Goal: Information Seeking & Learning: Check status

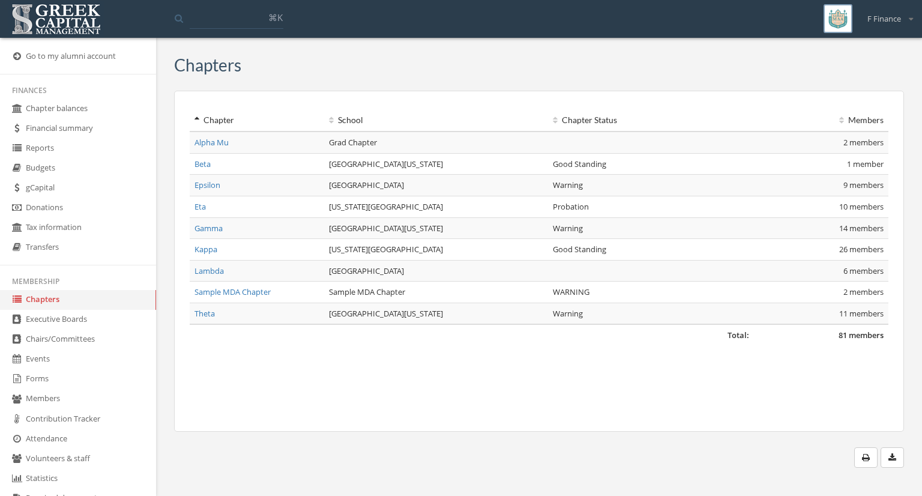
click at [46, 103] on link "Chapter balances" at bounding box center [78, 109] width 156 height 20
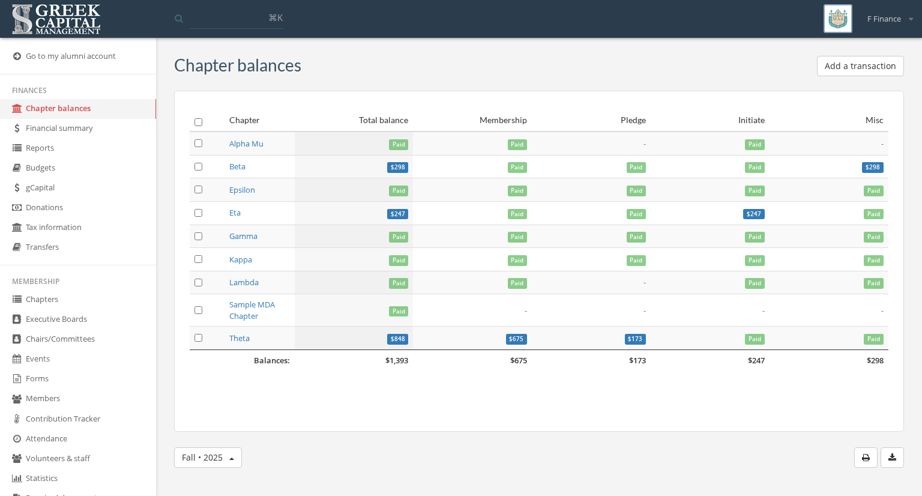
click at [62, 133] on link "Financial summary" at bounding box center [78, 129] width 156 height 20
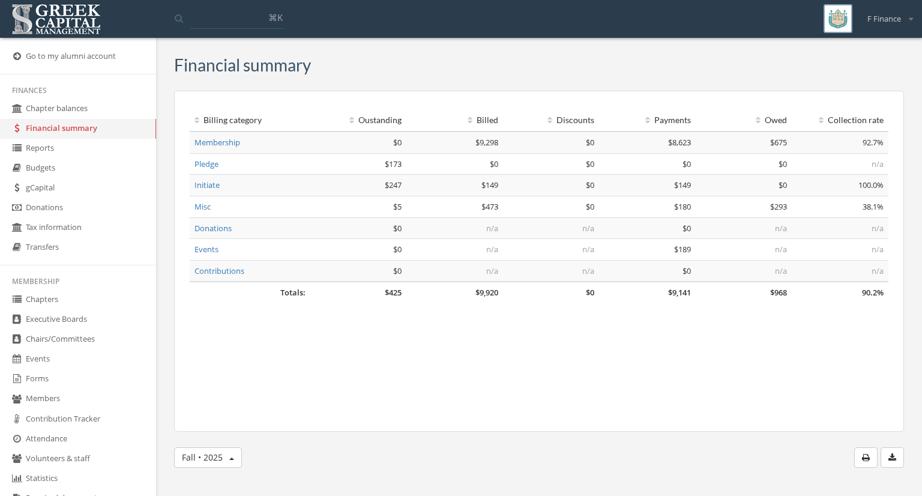
click at [50, 198] on link "gCapital" at bounding box center [78, 188] width 156 height 20
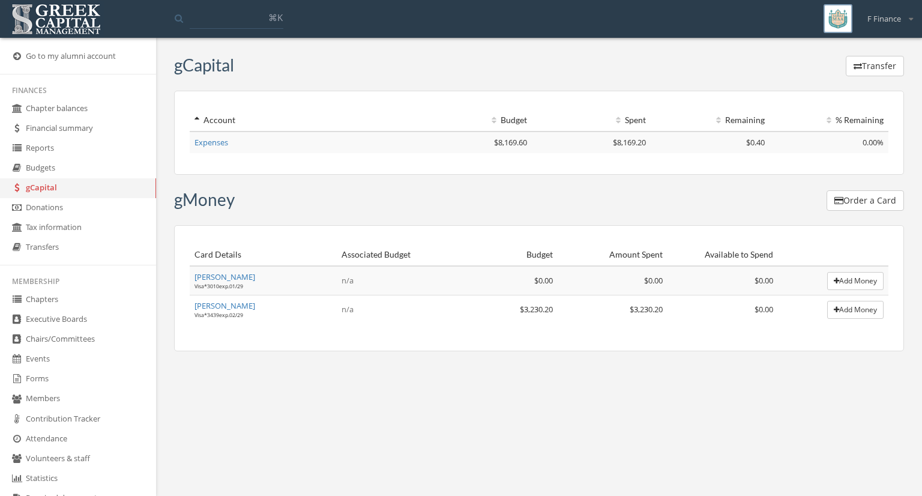
click at [220, 138] on link "Expenses" at bounding box center [212, 142] width 34 height 11
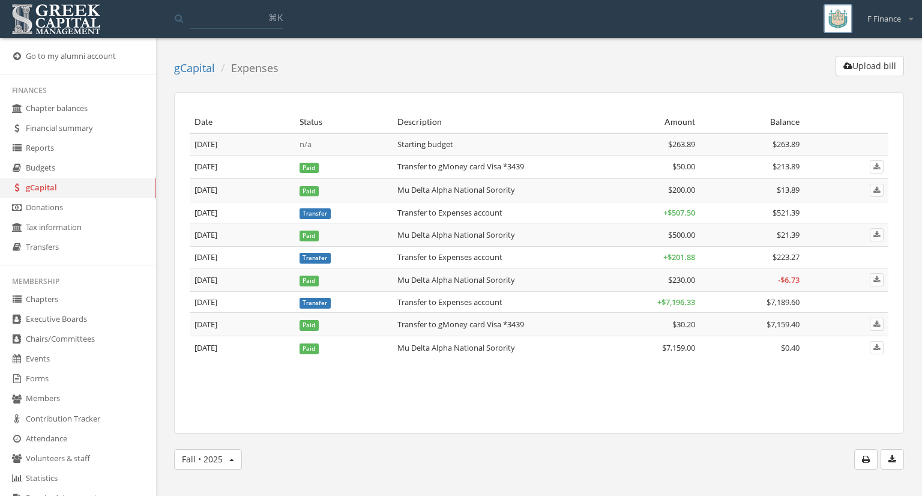
click at [898, 455] on button "button" at bounding box center [892, 459] width 23 height 20
click at [49, 239] on link "Transfers" at bounding box center [78, 248] width 156 height 20
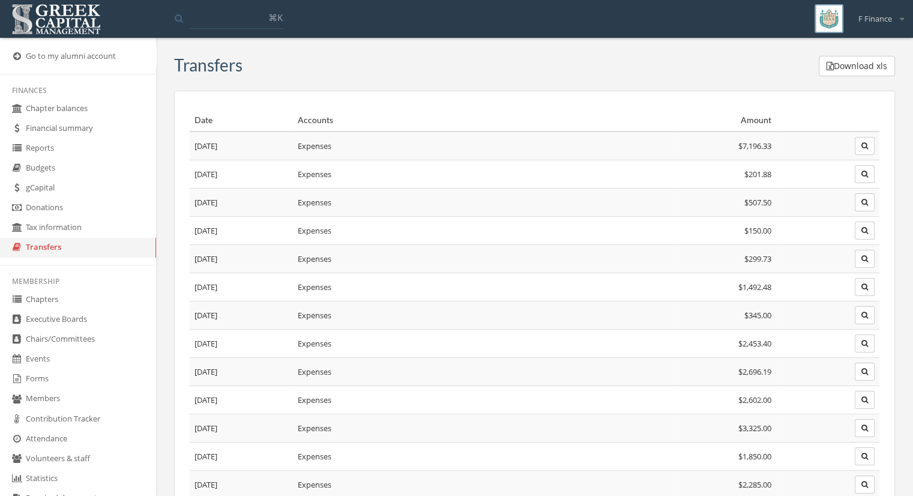
click at [863, 147] on icon "button" at bounding box center [865, 145] width 7 height 7
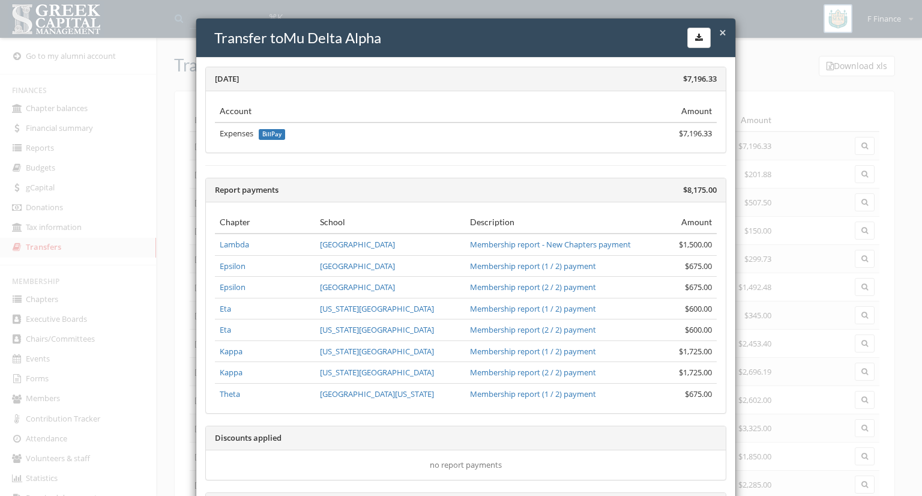
click at [719, 27] on span "×" at bounding box center [722, 32] width 7 height 17
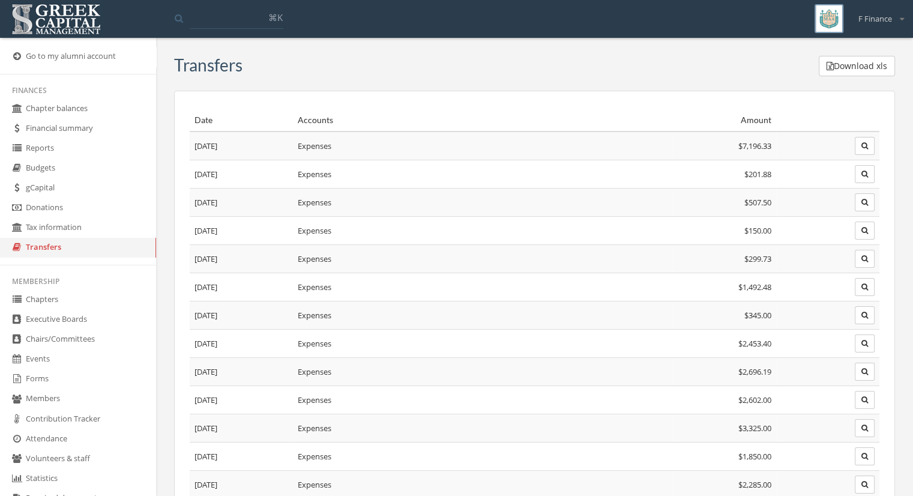
click at [869, 175] on button "button" at bounding box center [865, 174] width 20 height 18
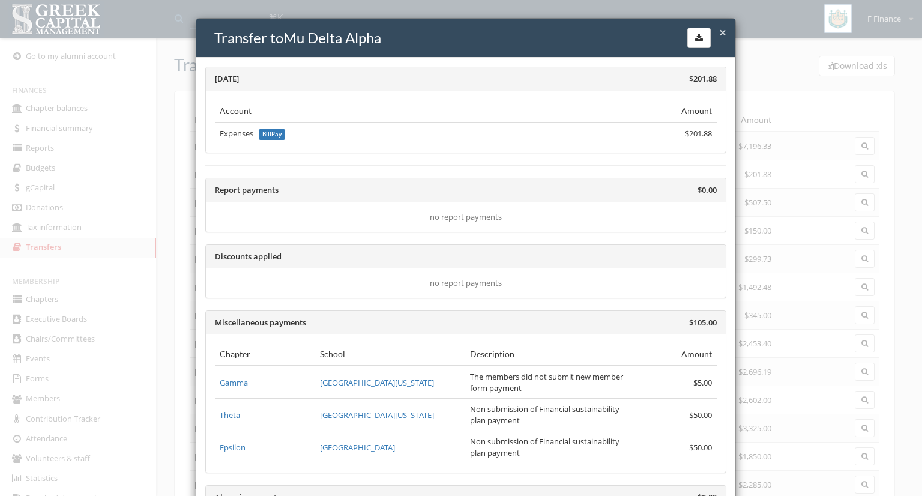
click at [720, 29] on span "×" at bounding box center [722, 32] width 7 height 17
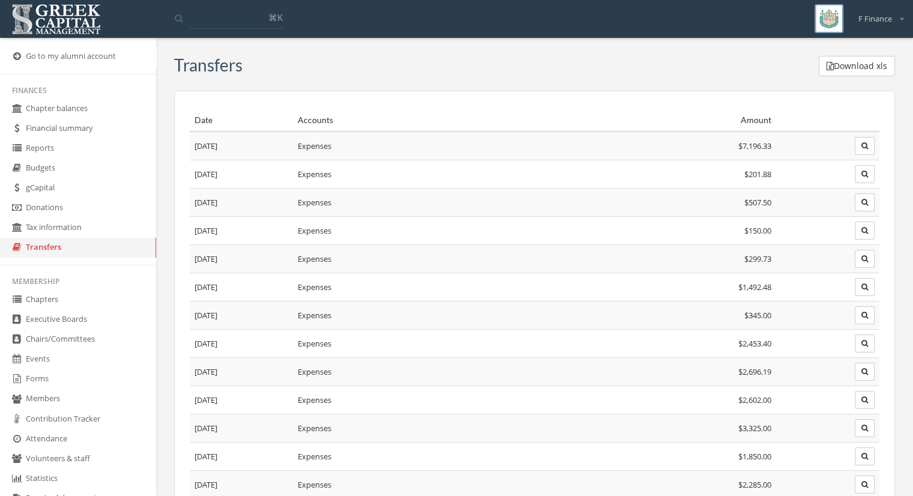
click at [865, 199] on icon "button" at bounding box center [865, 202] width 7 height 7
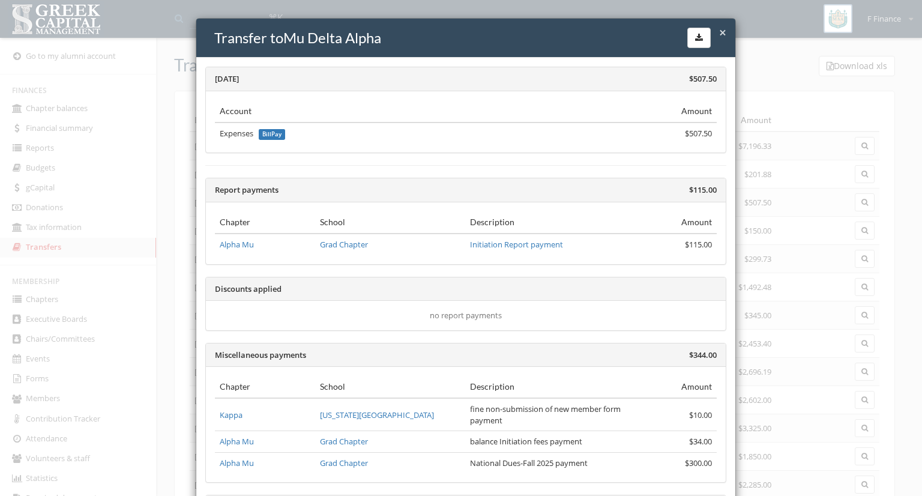
click at [719, 32] on span "×" at bounding box center [722, 32] width 7 height 17
